Goal: Book appointment/travel/reservation

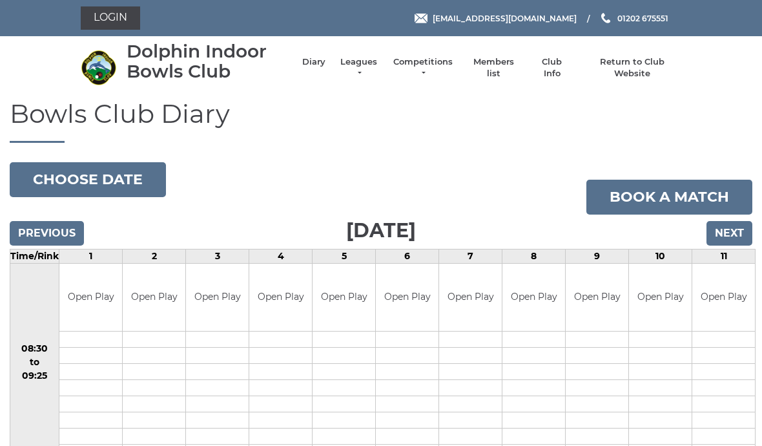
click at [742, 233] on input "Next" at bounding box center [730, 233] width 46 height 25
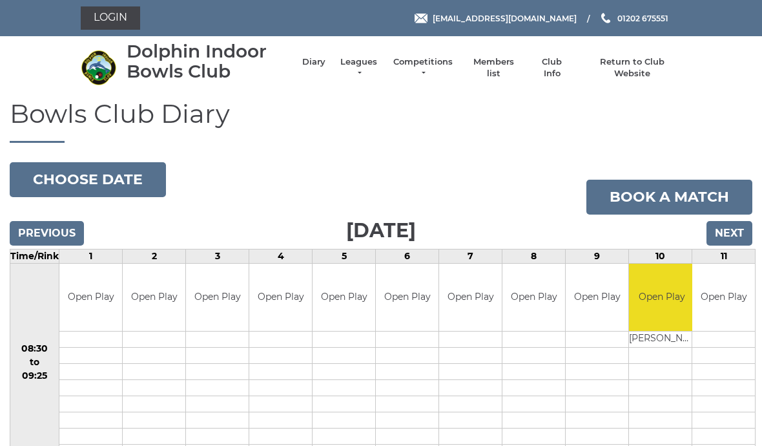
click at [731, 231] on input "Next" at bounding box center [730, 233] width 46 height 25
click at [734, 231] on input "Next" at bounding box center [730, 233] width 46 height 25
click at [734, 233] on input "Next" at bounding box center [730, 233] width 46 height 25
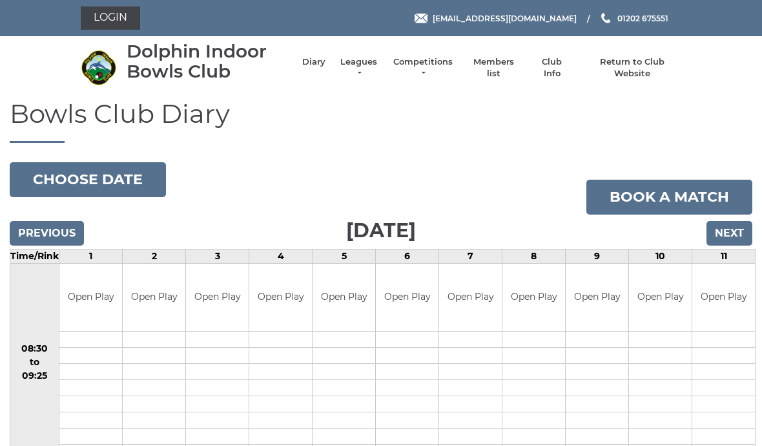
click at [731, 231] on input "Next" at bounding box center [730, 233] width 46 height 25
